Goal: Transaction & Acquisition: Purchase product/service

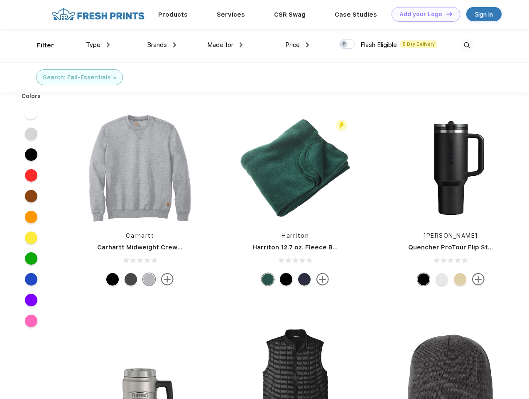
click at [423, 14] on link "Add your Logo Design Tool" at bounding box center [426, 14] width 69 height 15
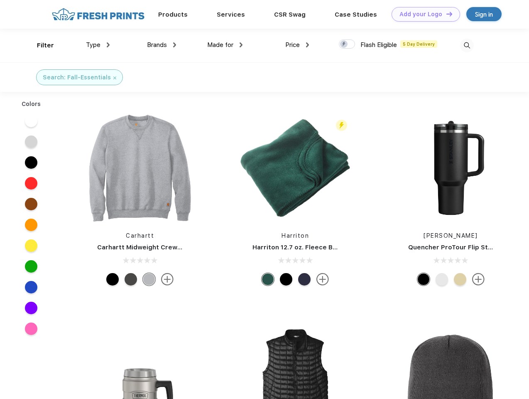
click at [0, 0] on div "Design Tool" at bounding box center [0, 0] width 0 height 0
click at [446, 14] on link "Add your Logo Design Tool" at bounding box center [426, 14] width 69 height 15
click at [40, 45] on div "Filter" at bounding box center [45, 46] width 17 height 10
click at [98, 45] on span "Type" at bounding box center [93, 44] width 15 height 7
click at [162, 45] on span "Brands" at bounding box center [157, 44] width 20 height 7
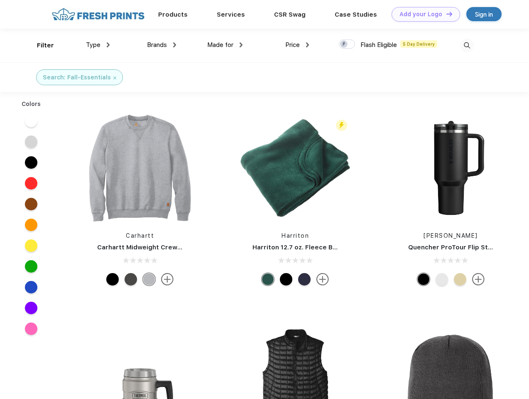
click at [225, 45] on span "Made for" at bounding box center [220, 44] width 26 height 7
click at [297, 45] on span "Price" at bounding box center [292, 44] width 15 height 7
click at [347, 44] on div at bounding box center [347, 43] width 16 height 9
click at [344, 44] on input "checkbox" at bounding box center [341, 41] width 5 height 5
click at [467, 45] on img at bounding box center [467, 46] width 14 height 14
